Goal: Navigation & Orientation: Find specific page/section

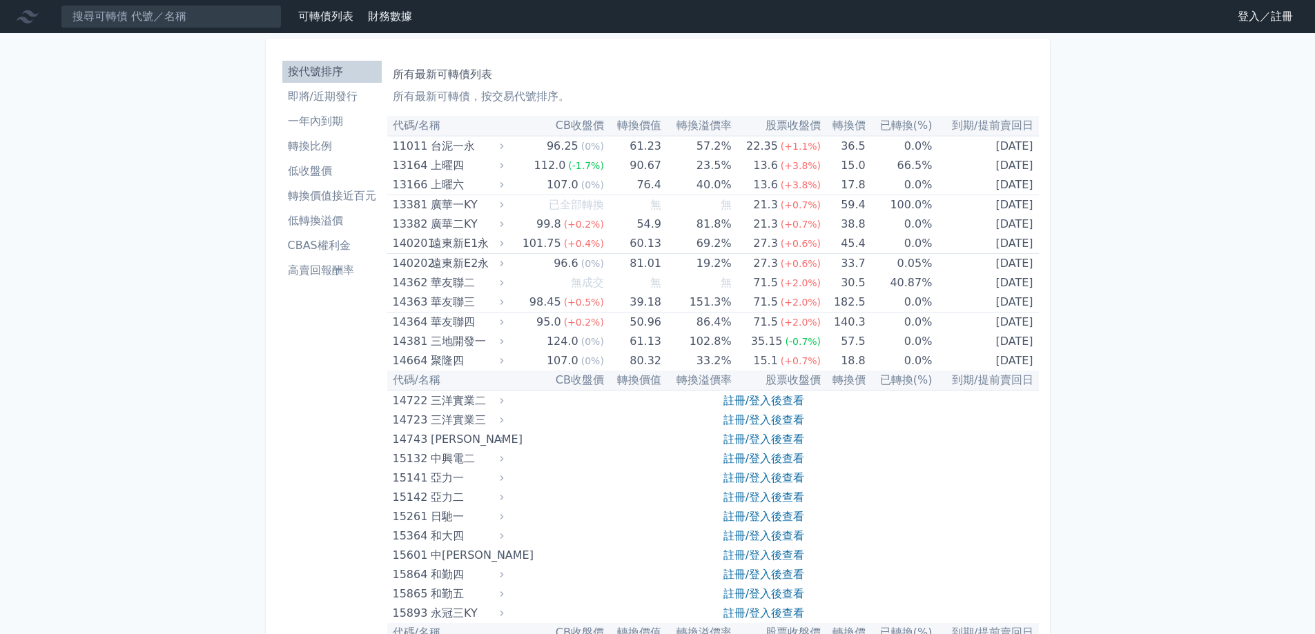
click at [1246, 20] on link "登入／註冊" at bounding box center [1265, 17] width 77 height 22
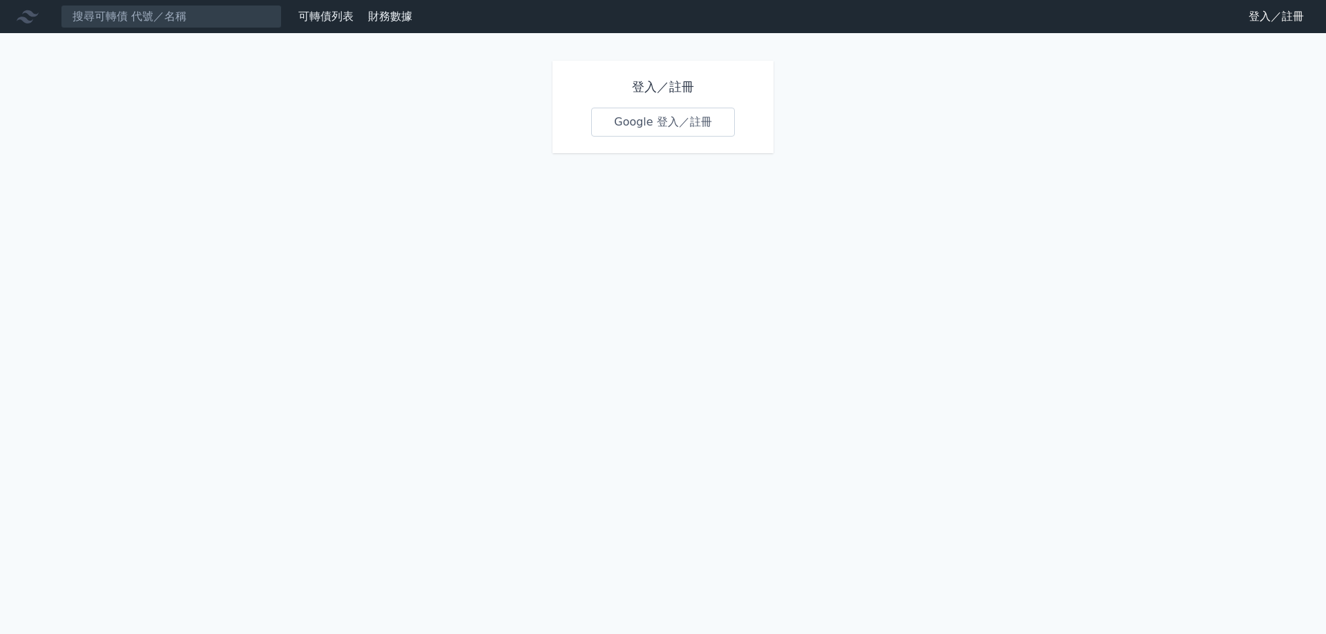
click at [655, 126] on link "Google 登入／註冊" at bounding box center [663, 122] width 144 height 29
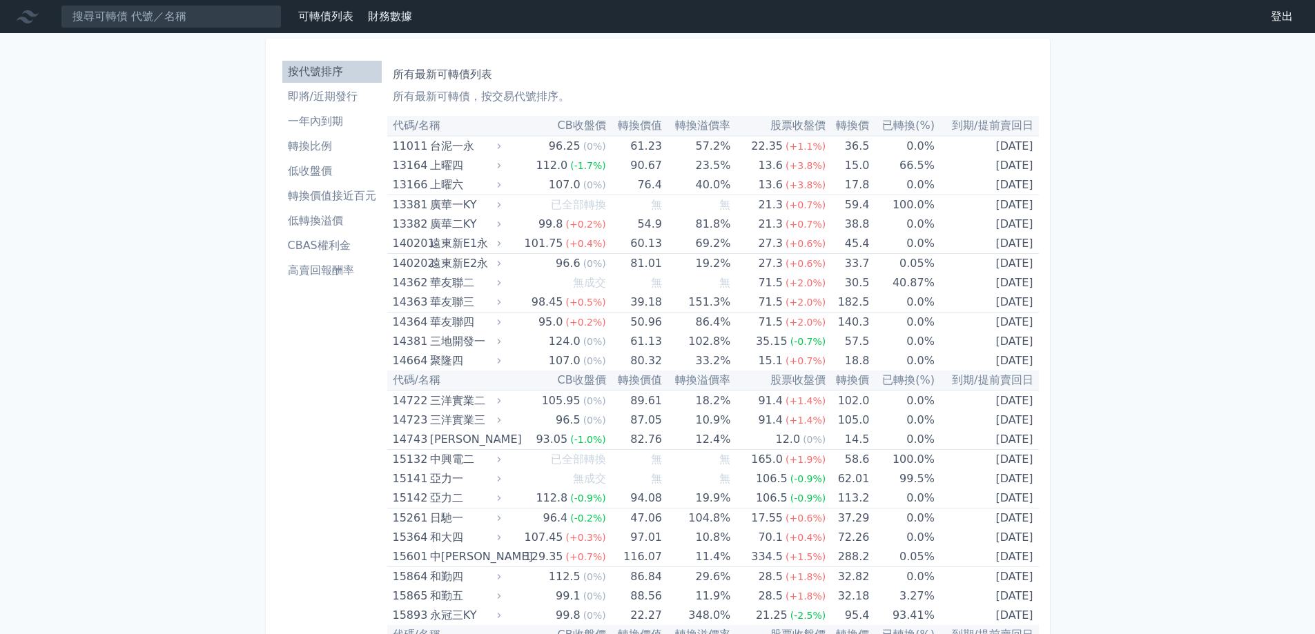
click at [307, 220] on li "低轉換溢價" at bounding box center [331, 221] width 99 height 17
